Goal: Information Seeking & Learning: Compare options

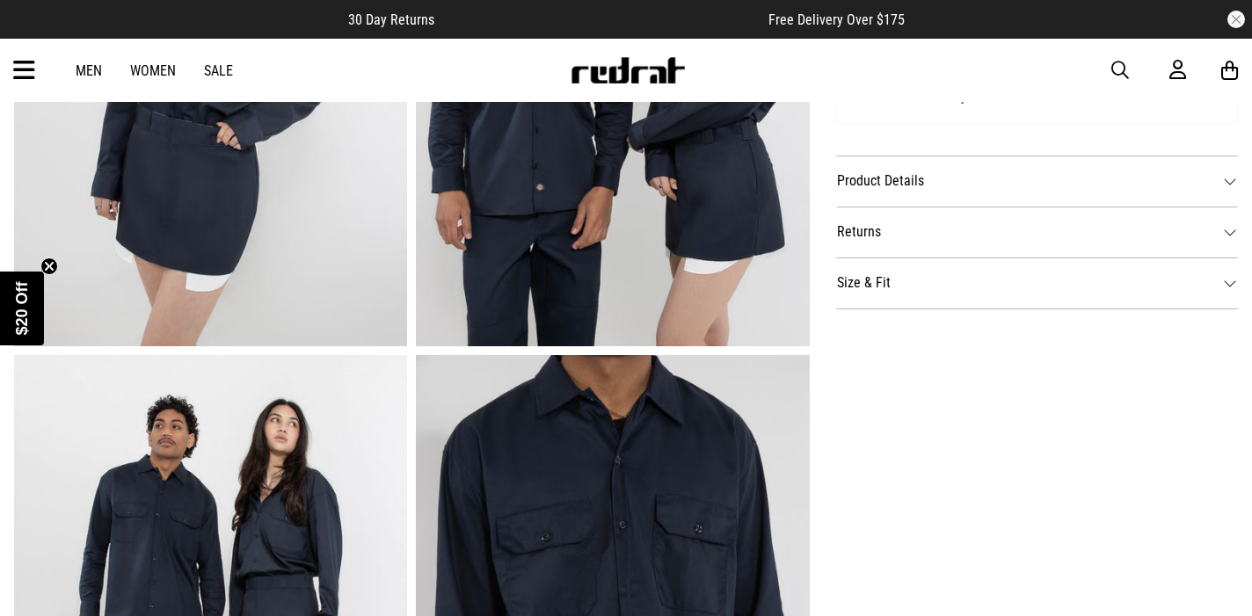
scroll to position [894, 0]
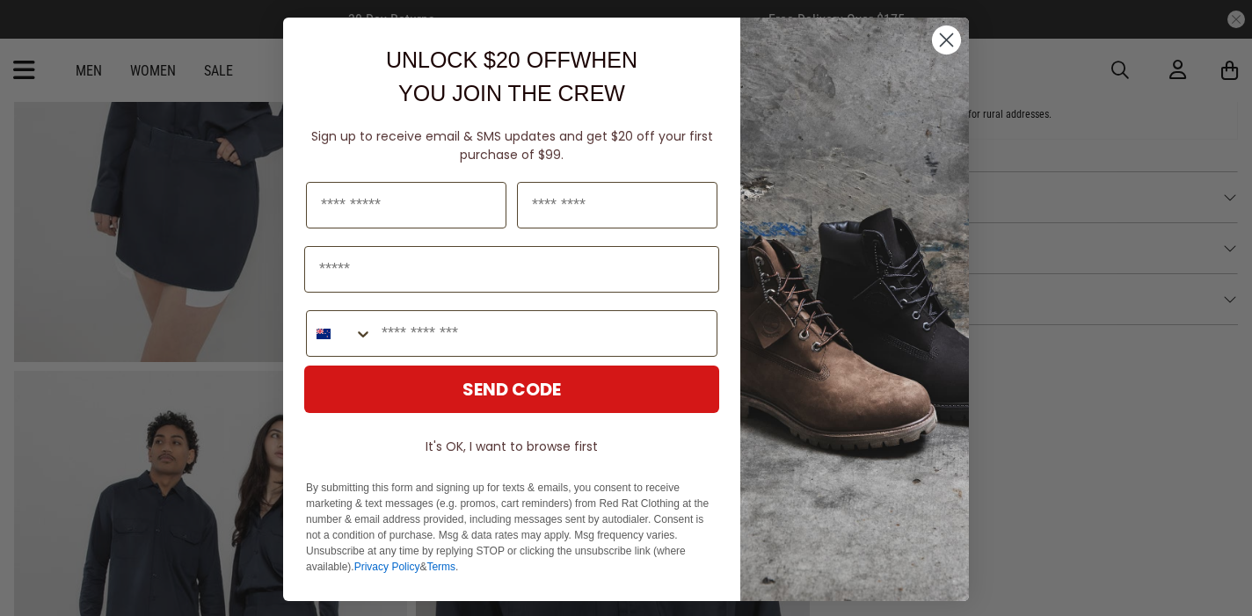
click at [941, 36] on icon "Close dialog" at bounding box center [947, 40] width 12 height 12
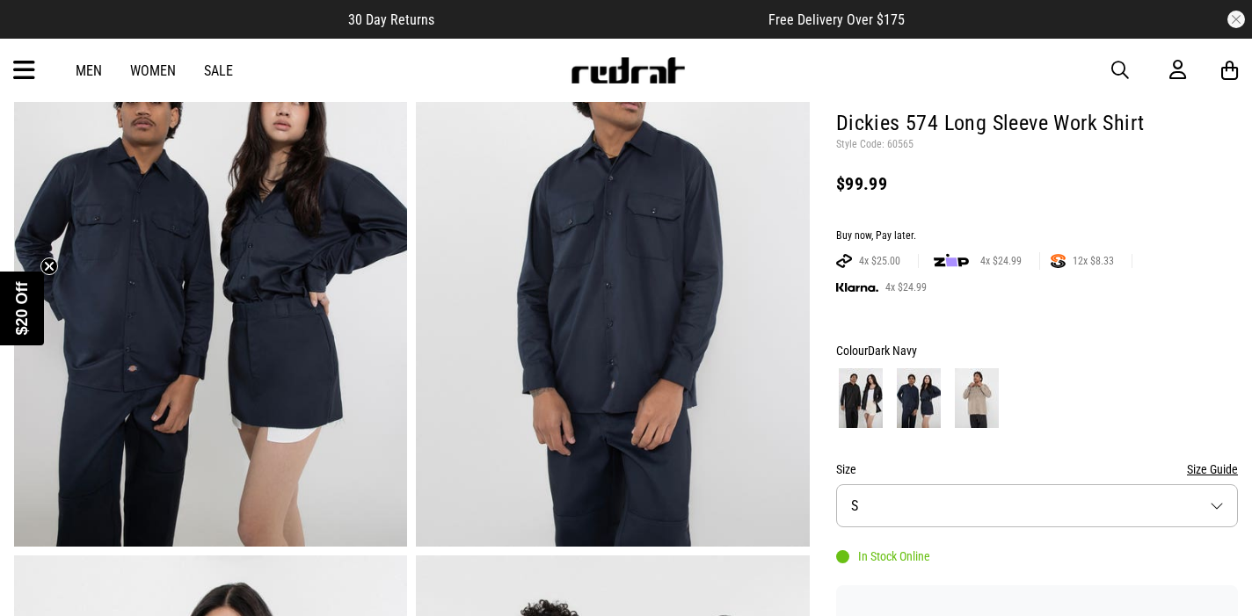
scroll to position [166, 0]
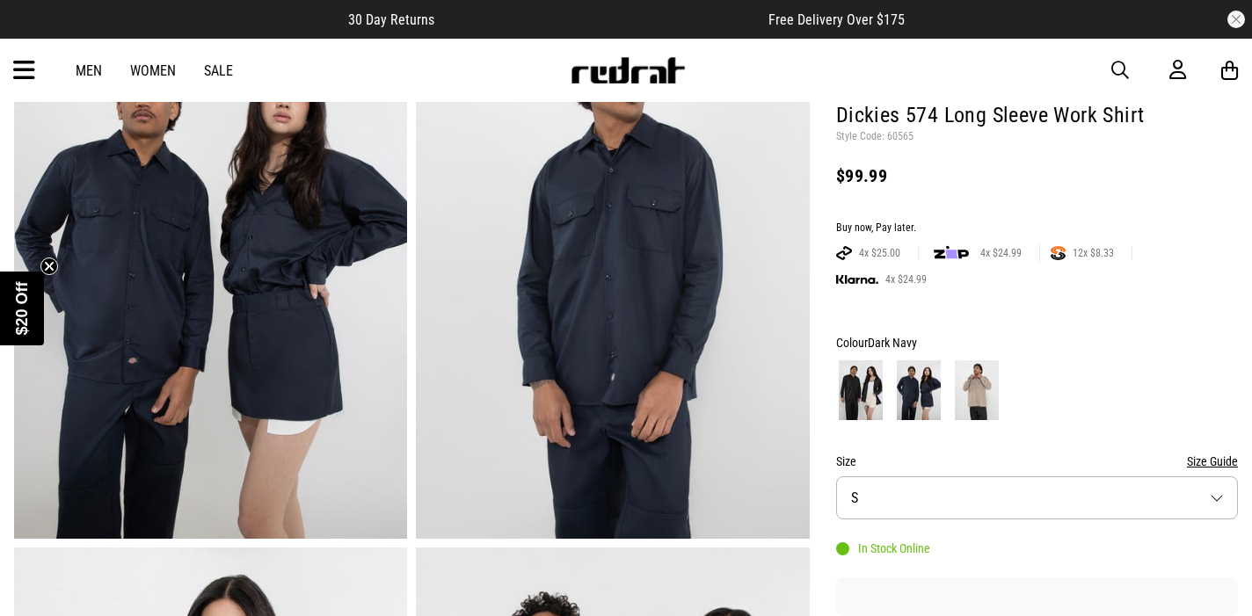
click at [979, 403] on img at bounding box center [977, 390] width 44 height 60
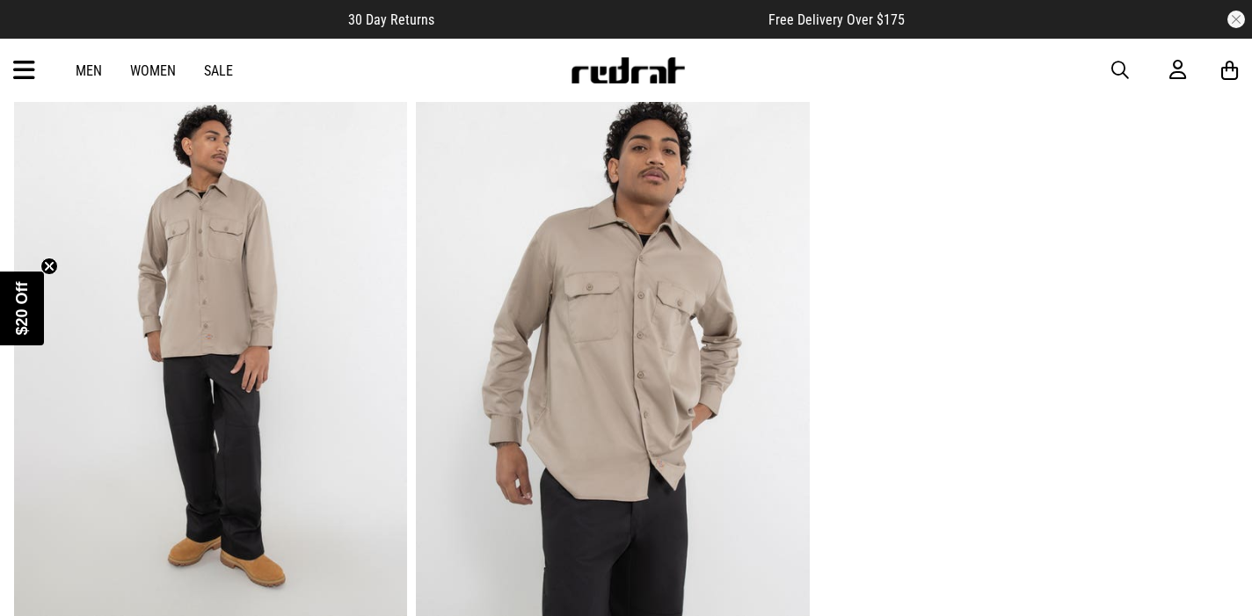
scroll to position [248, 0]
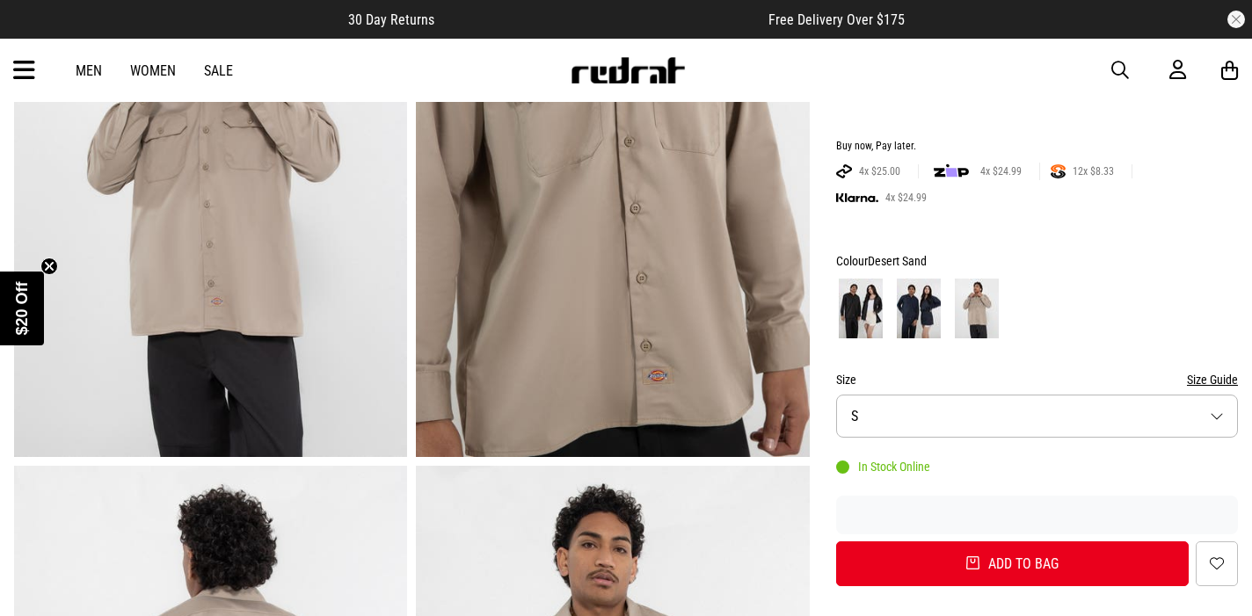
click at [845, 309] on img at bounding box center [861, 309] width 44 height 60
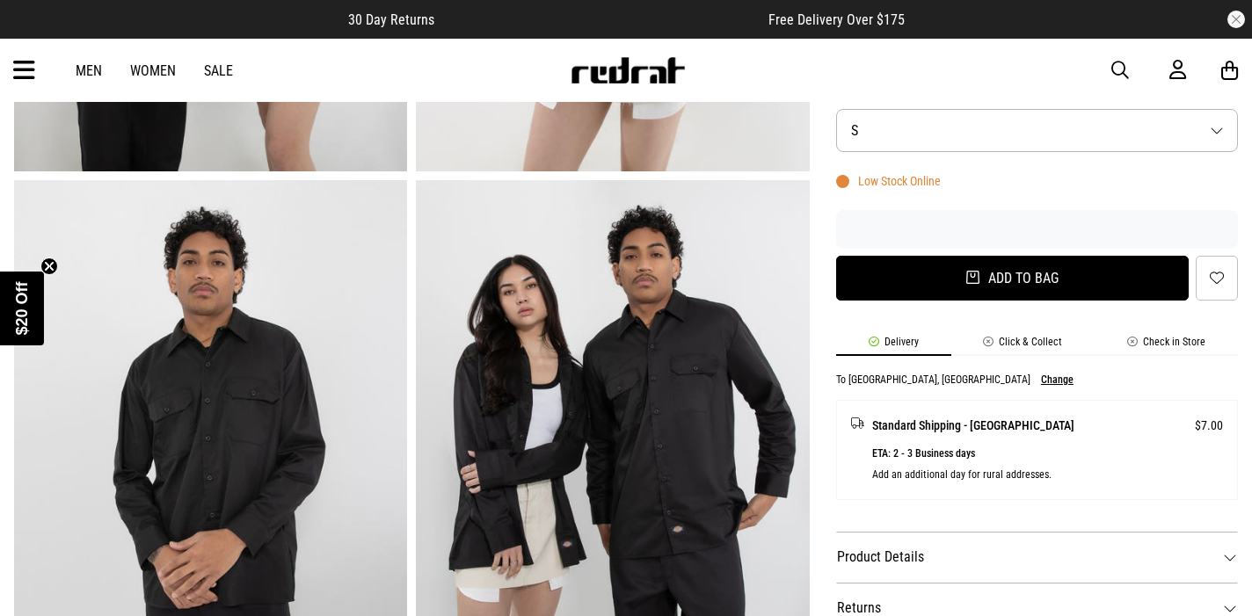
scroll to position [328, 0]
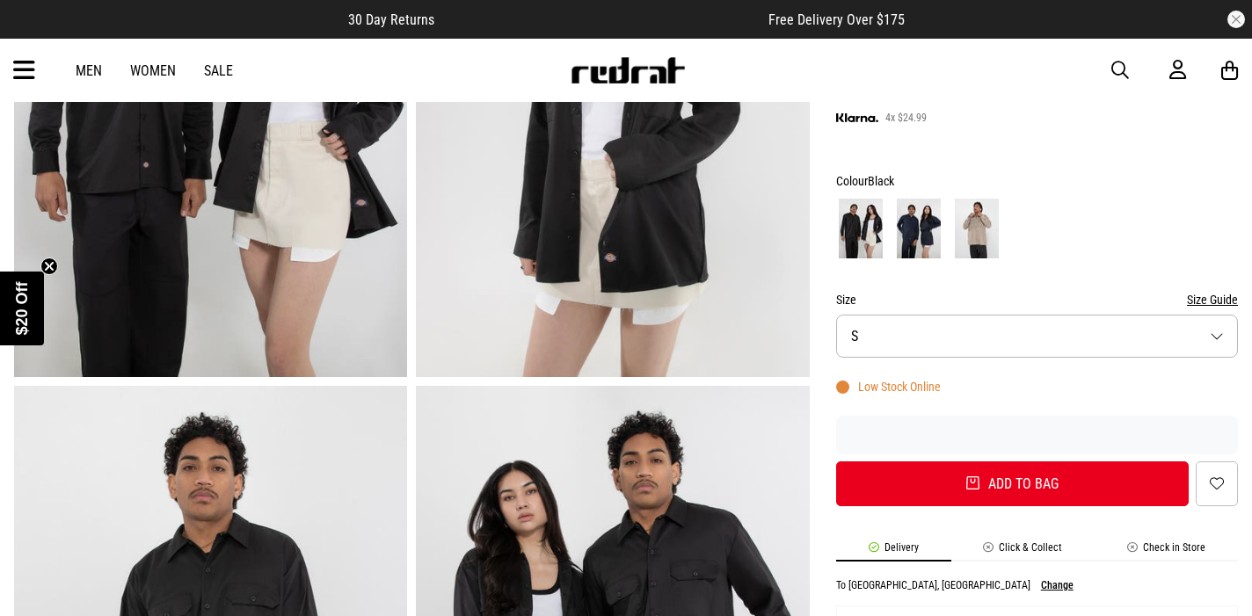
click at [934, 232] on img at bounding box center [919, 229] width 44 height 60
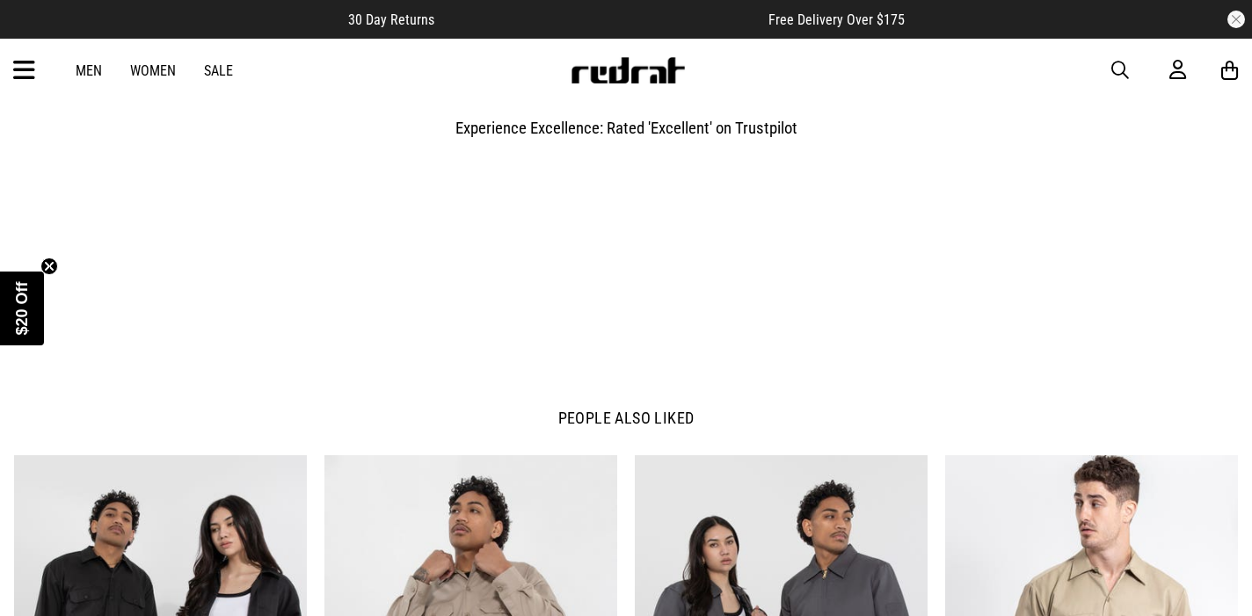
scroll to position [2112, 0]
